Goal: Find specific page/section: Find specific page/section

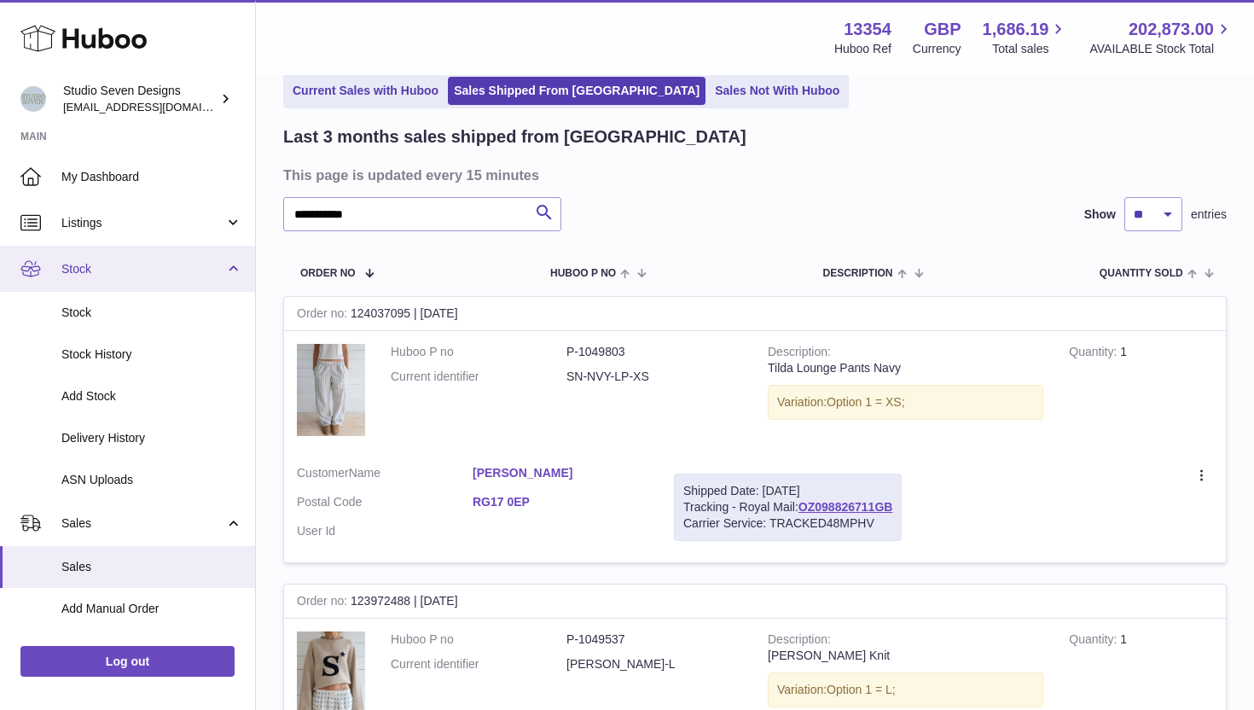
click at [113, 267] on span "Stock" at bounding box center [142, 269] width 163 height 16
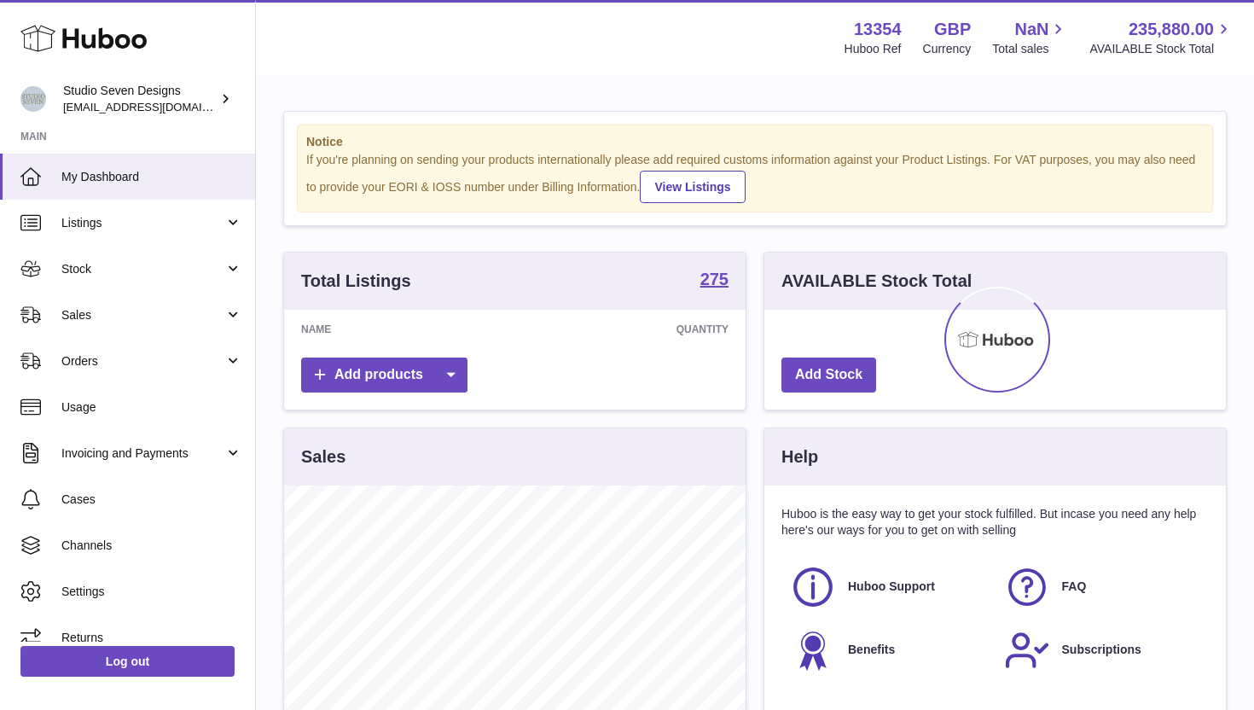
scroll to position [266, 461]
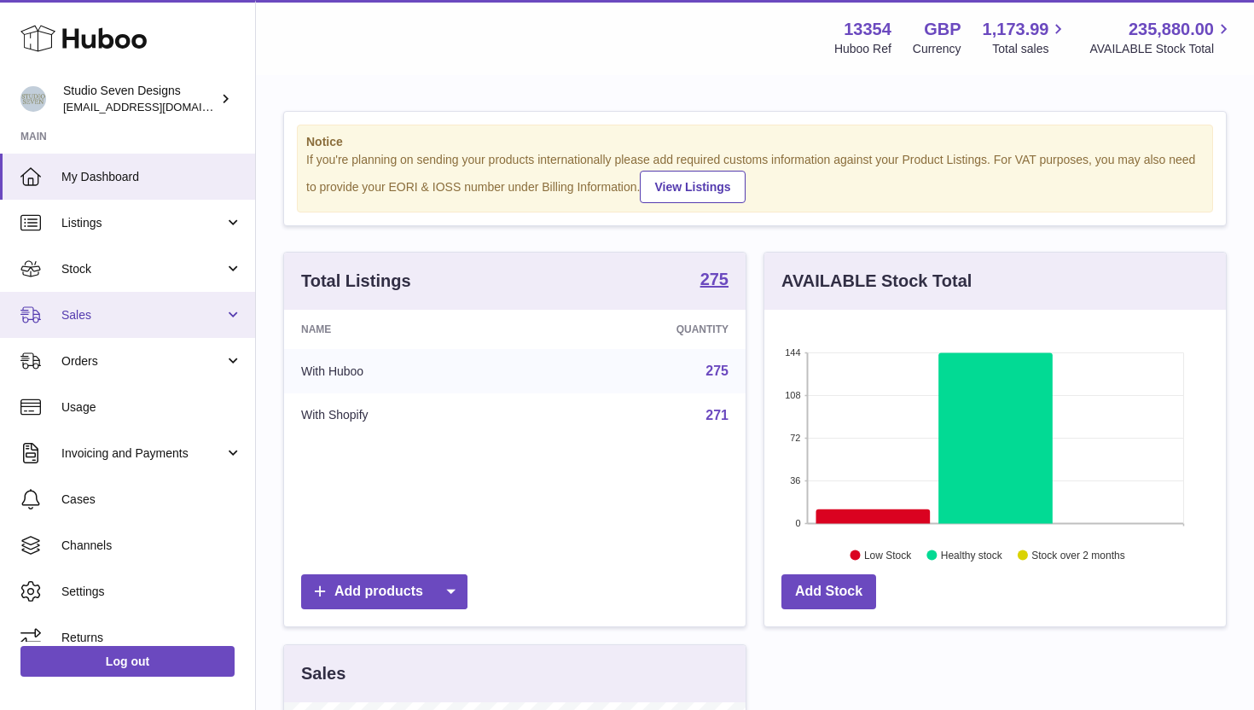
click at [223, 316] on link "Sales" at bounding box center [127, 315] width 255 height 46
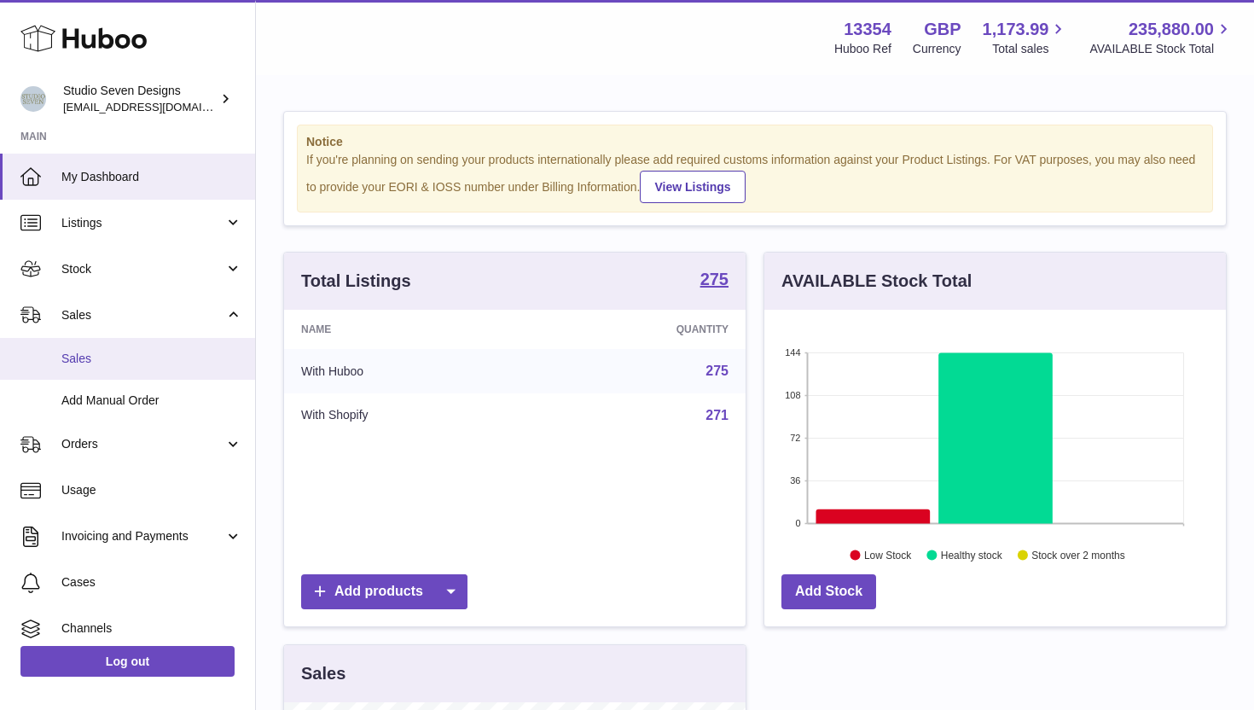
click at [228, 358] on span "Sales" at bounding box center [151, 358] width 181 height 16
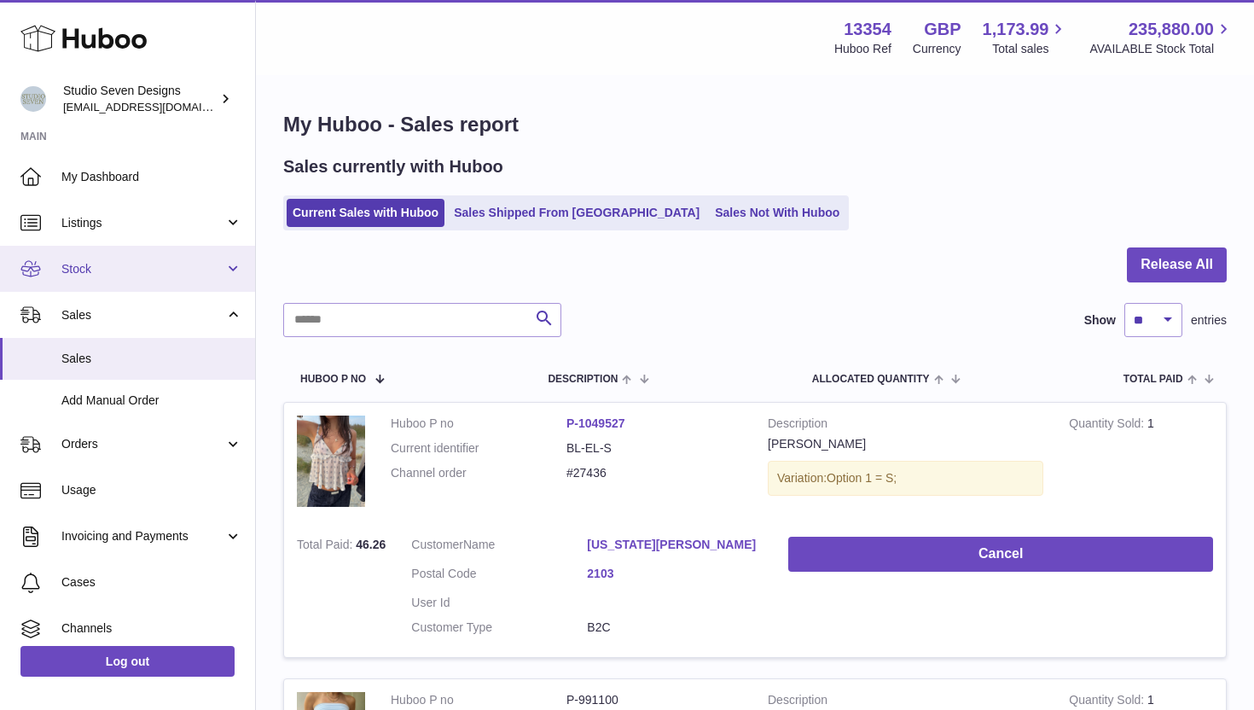
click at [171, 274] on span "Stock" at bounding box center [142, 269] width 163 height 16
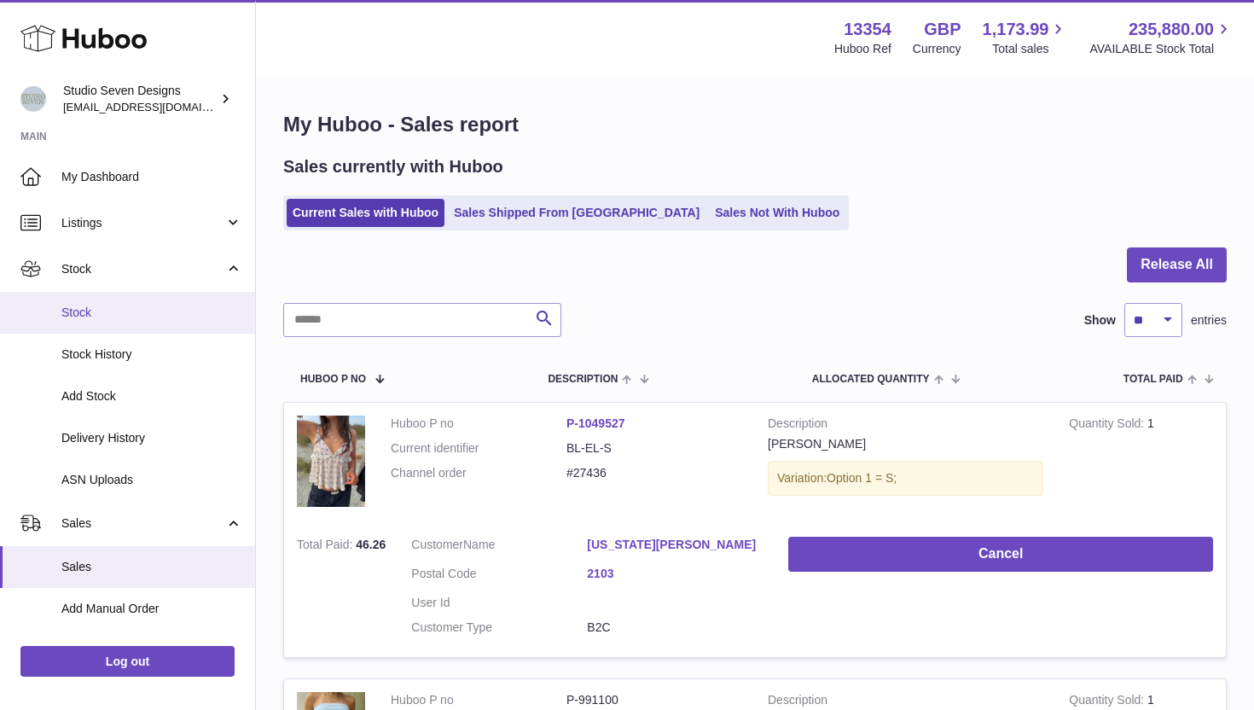
click at [174, 309] on span "Stock" at bounding box center [151, 312] width 181 height 16
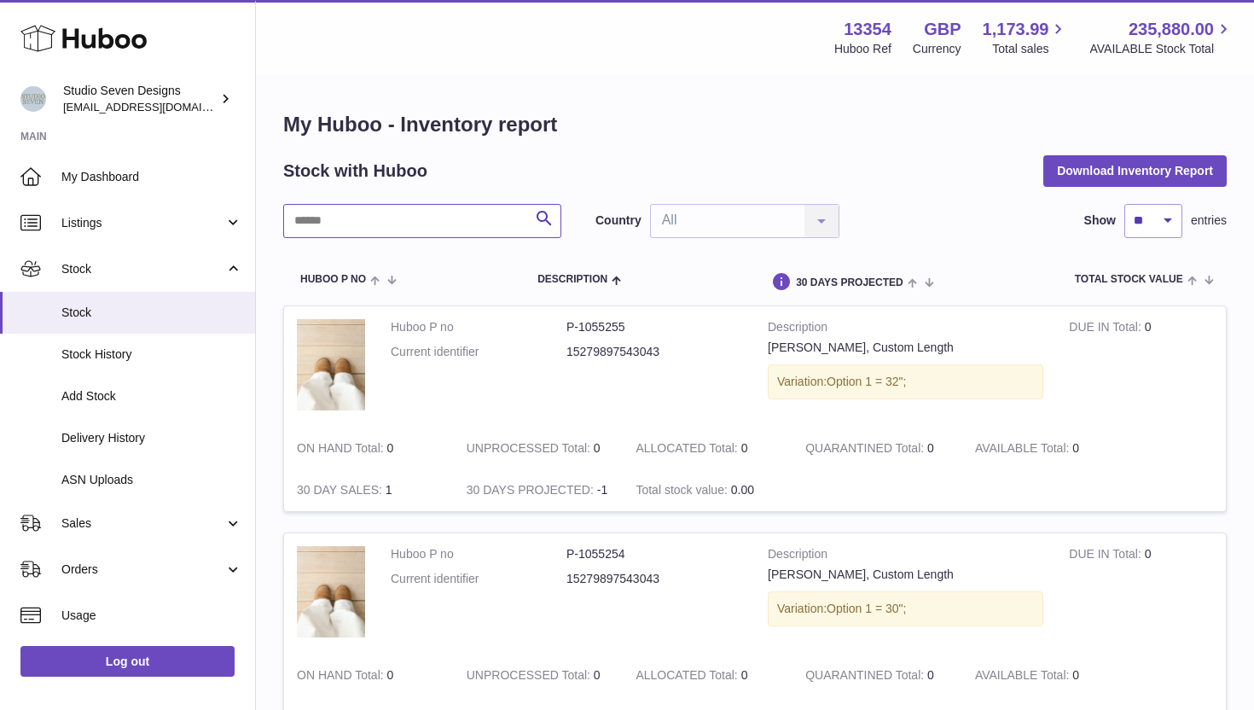
click at [343, 210] on input "text" at bounding box center [422, 221] width 278 height 34
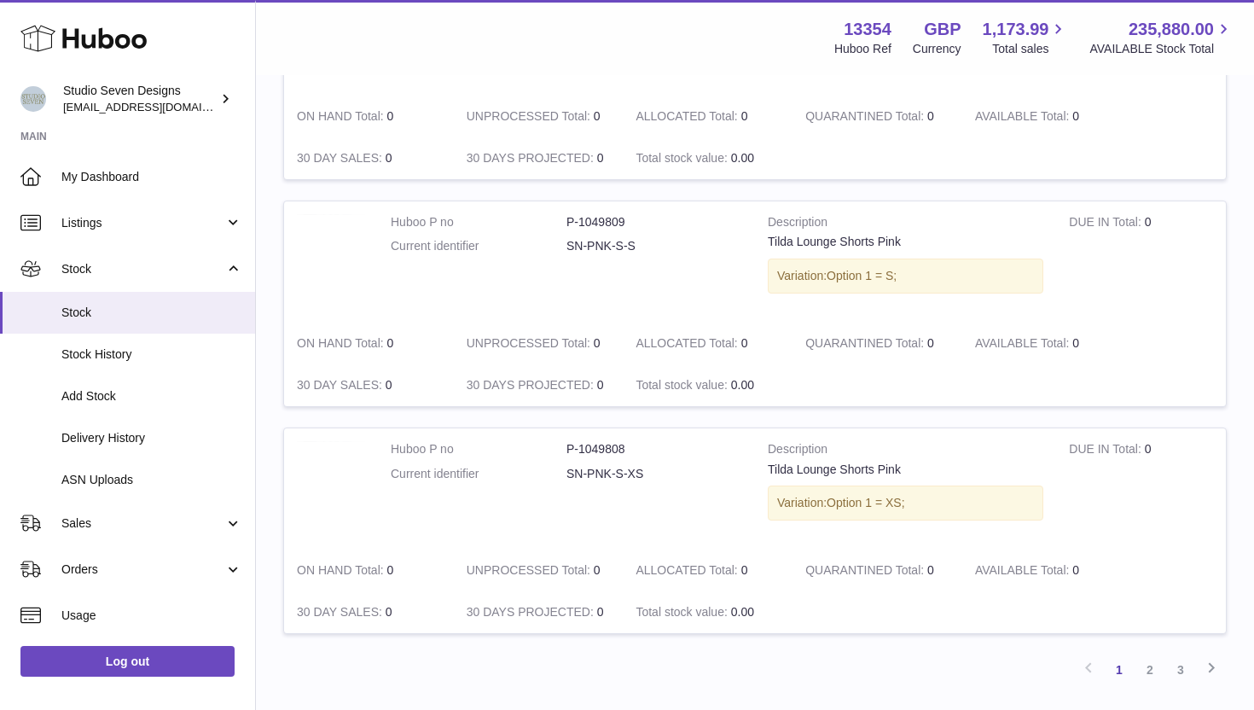
scroll to position [1937, 0]
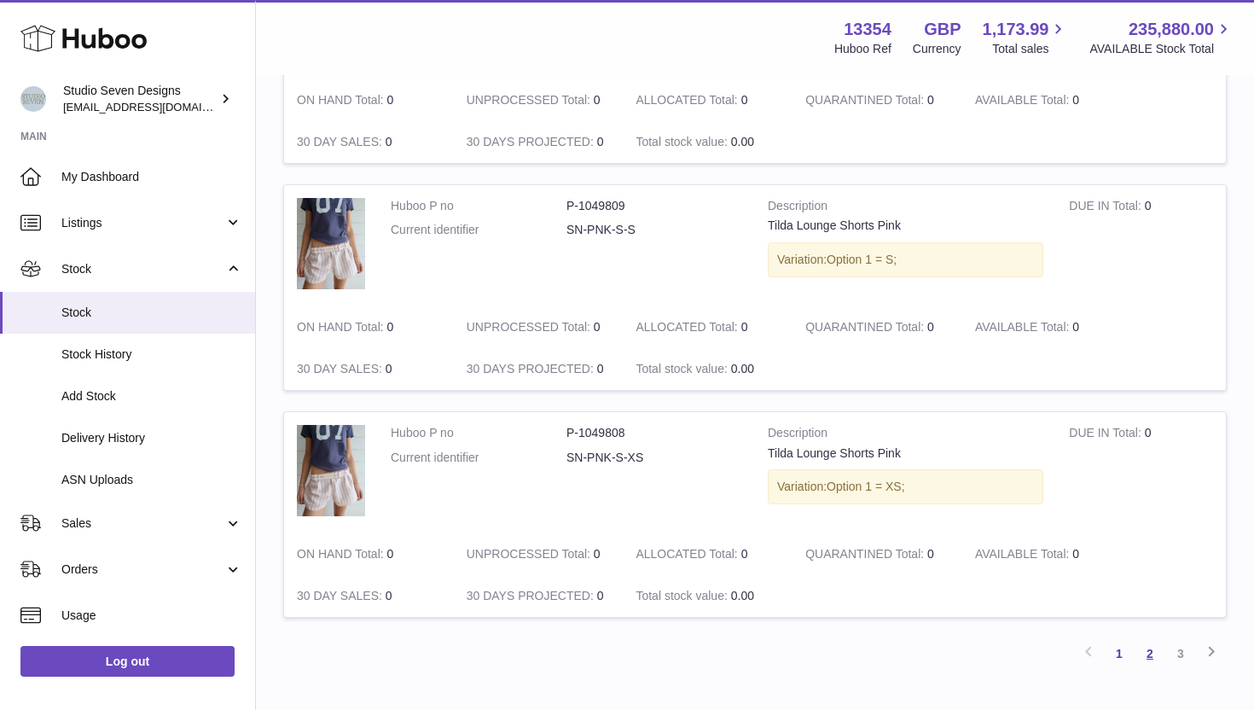
type input "*****"
click at [1150, 653] on link "2" at bounding box center [1149, 653] width 31 height 31
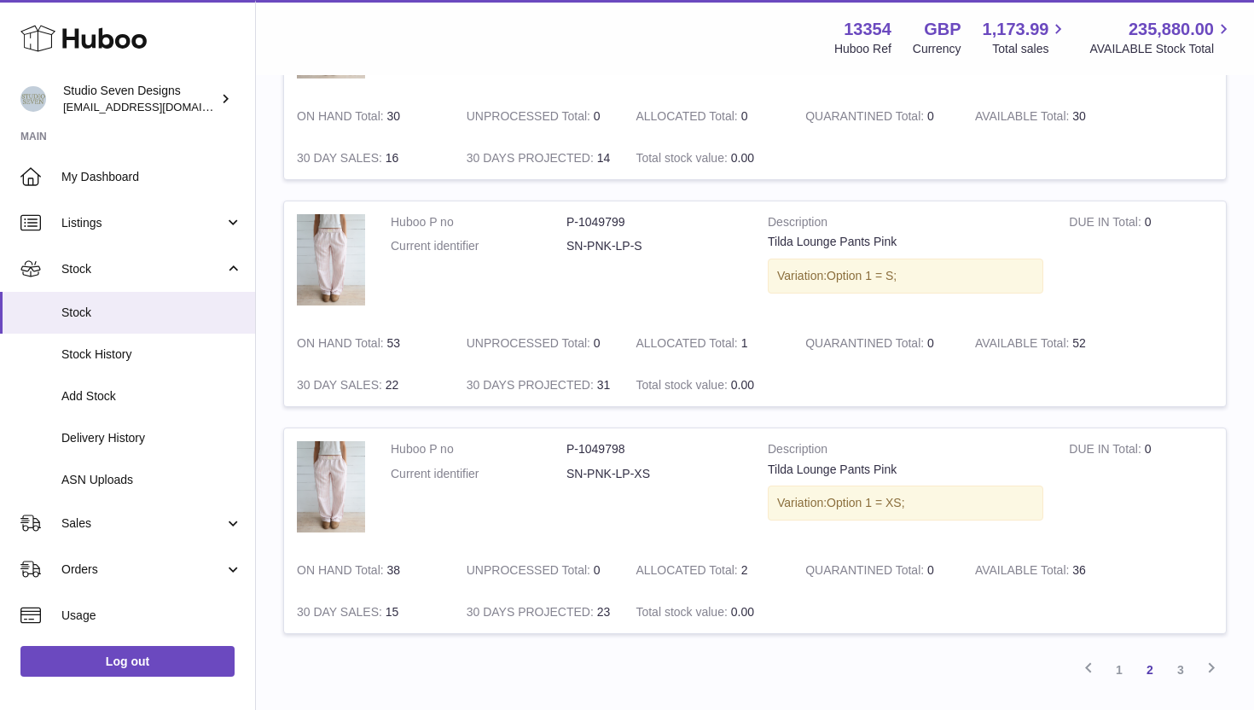
scroll to position [2043, 0]
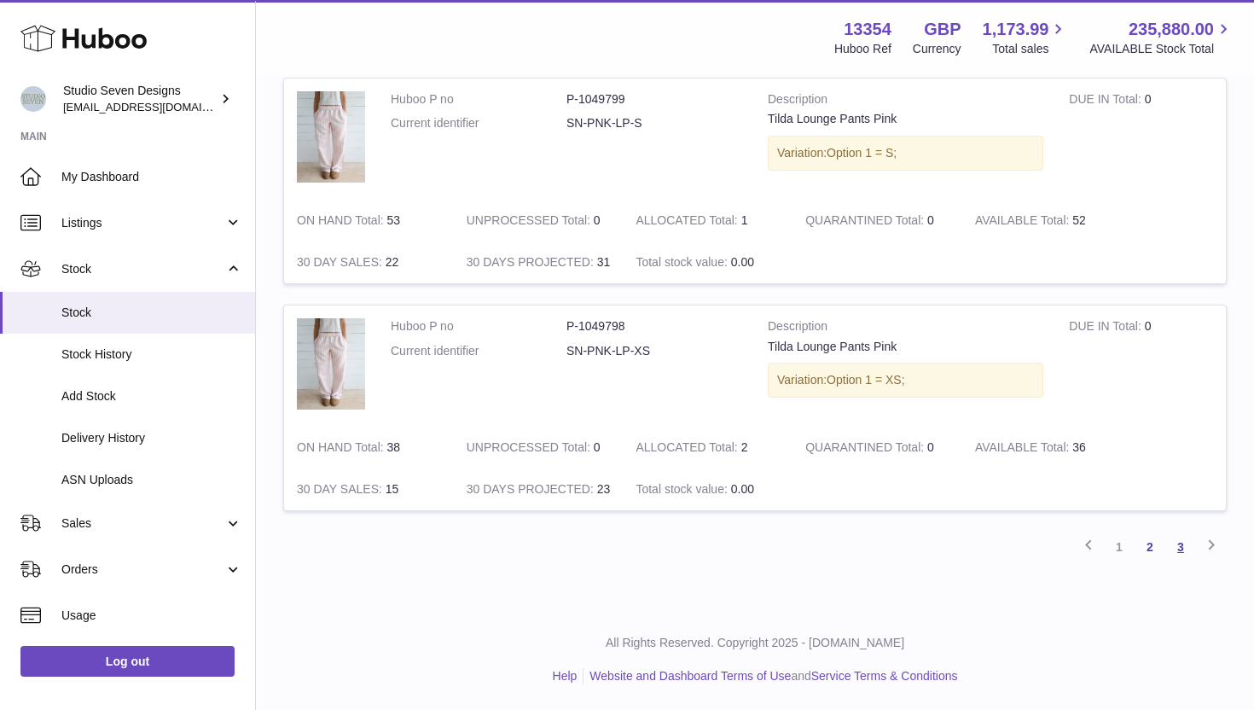
click at [1184, 546] on link "3" at bounding box center [1180, 546] width 31 height 31
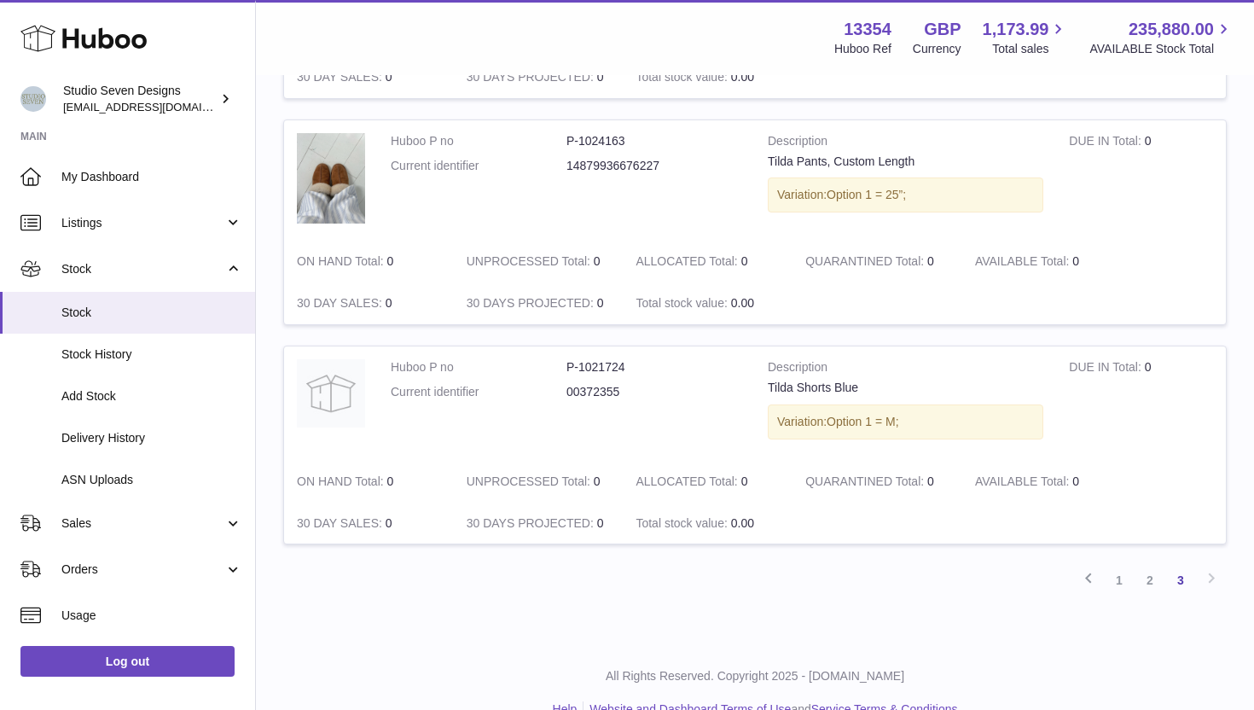
scroll to position [609, 0]
